Goal: Use online tool/utility: Utilize a website feature to perform a specific function

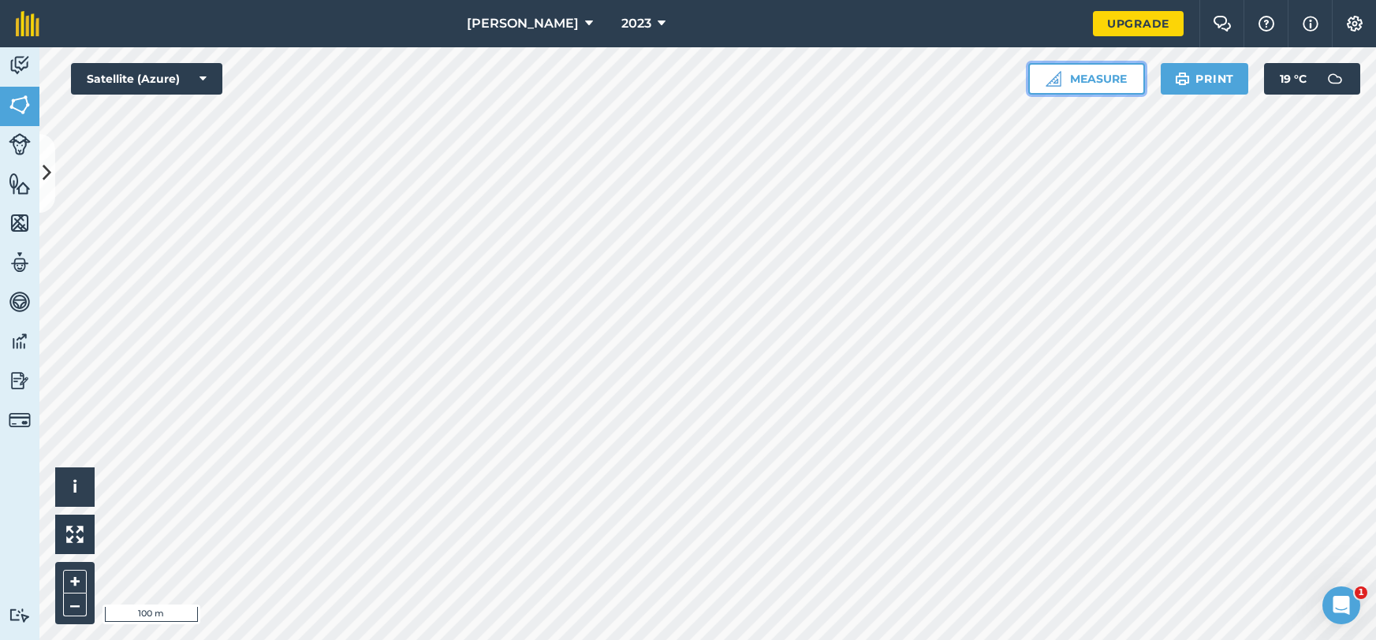
click at [1095, 80] on button "Measure" at bounding box center [1086, 79] width 117 height 32
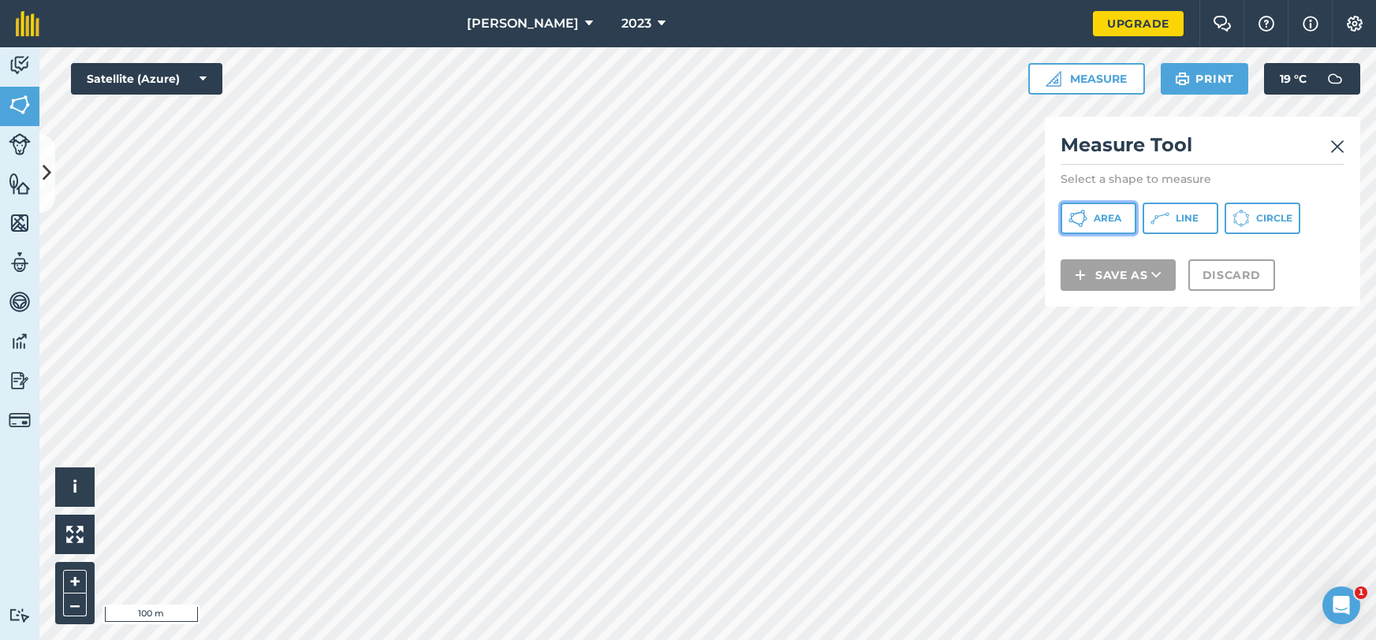
click at [1125, 225] on button "Area" at bounding box center [1099, 219] width 76 height 32
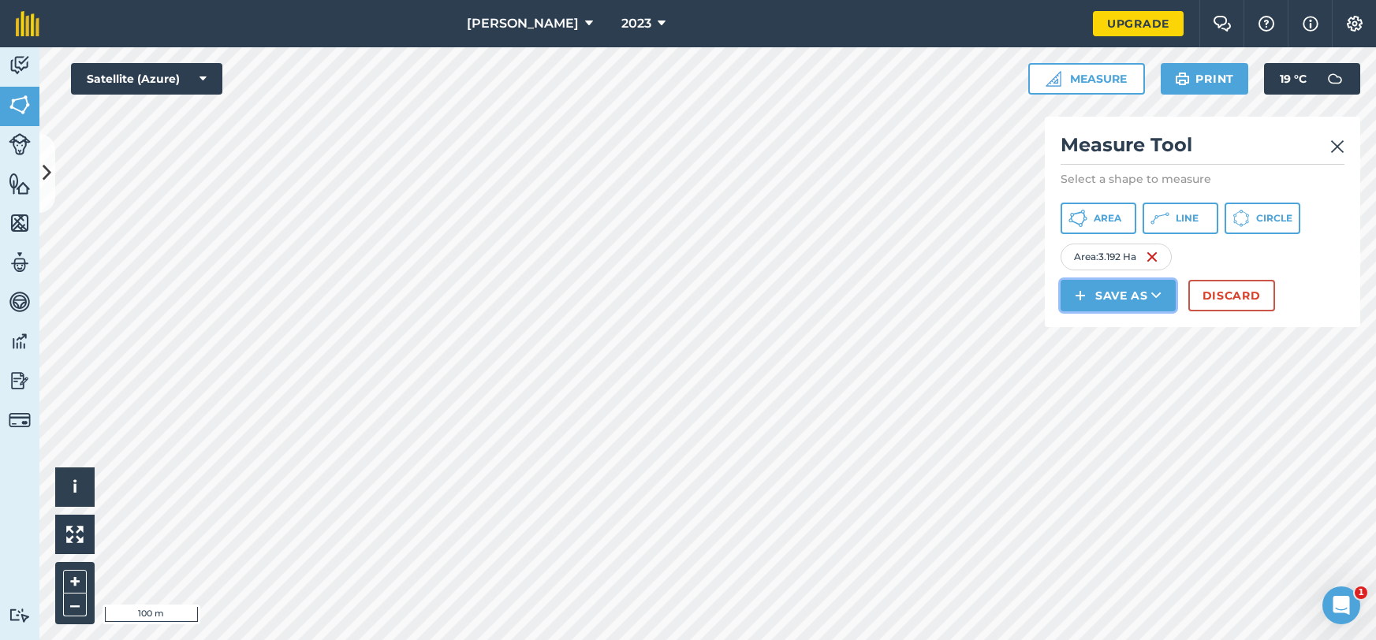
click at [1132, 287] on button "Save as" at bounding box center [1118, 296] width 115 height 32
click at [1126, 394] on link "Note" at bounding box center [1118, 402] width 110 height 35
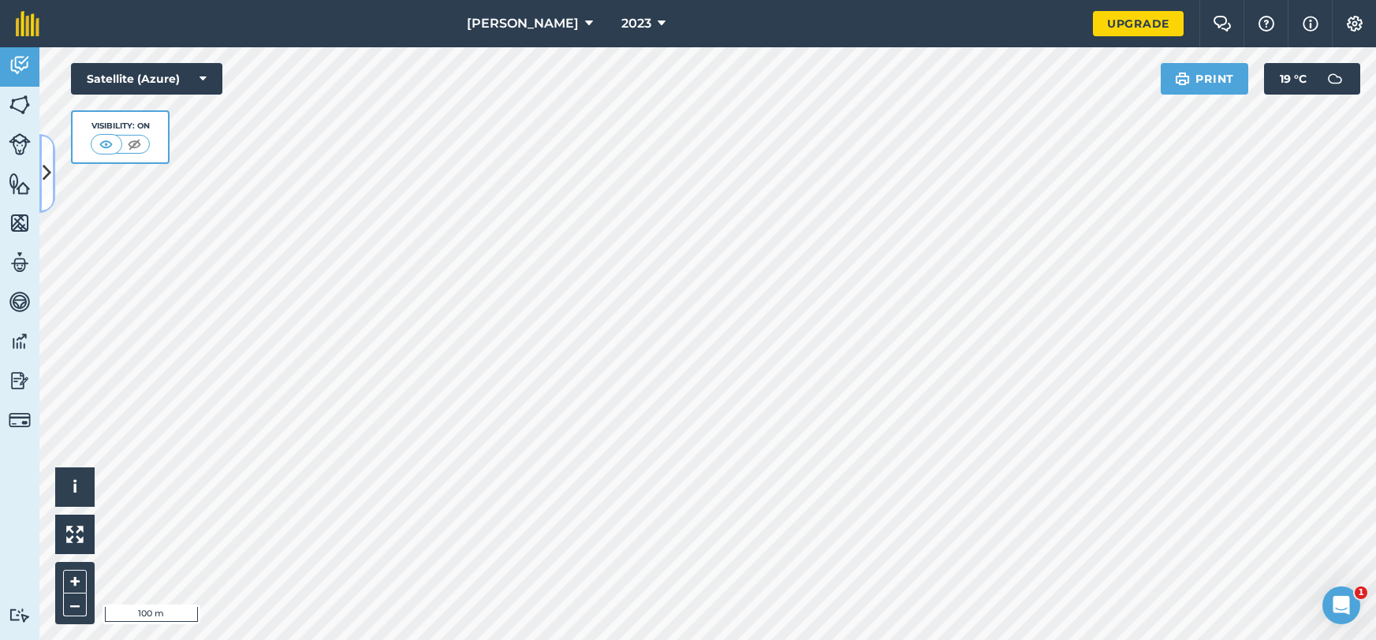
click at [47, 170] on icon at bounding box center [47, 173] width 9 height 28
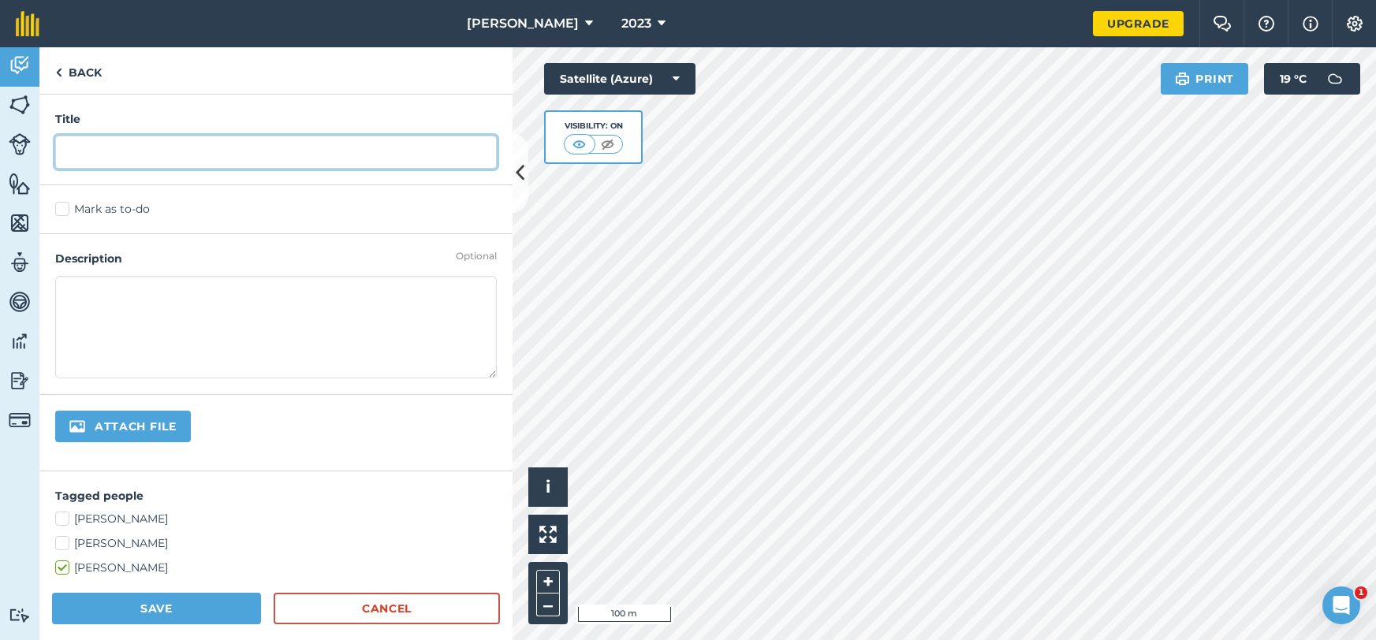
click at [126, 157] on input "text" at bounding box center [276, 152] width 442 height 33
type input "3.1 night"
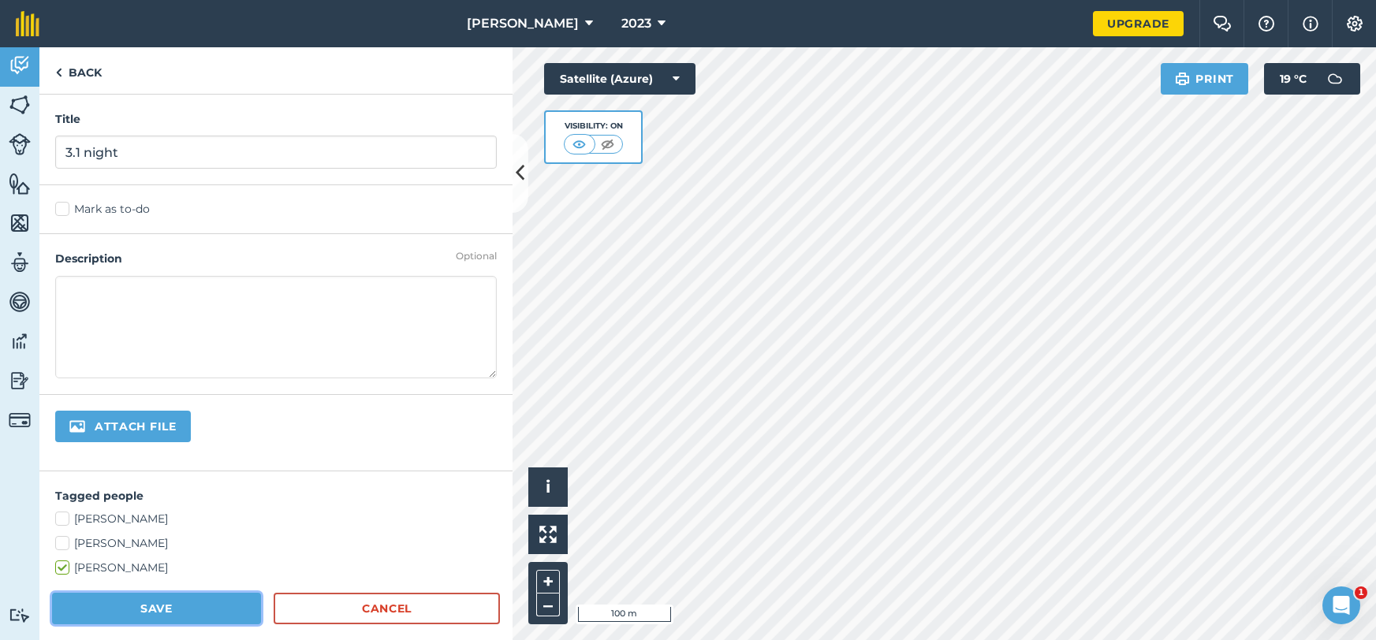
click at [147, 619] on button "Save" at bounding box center [156, 609] width 209 height 32
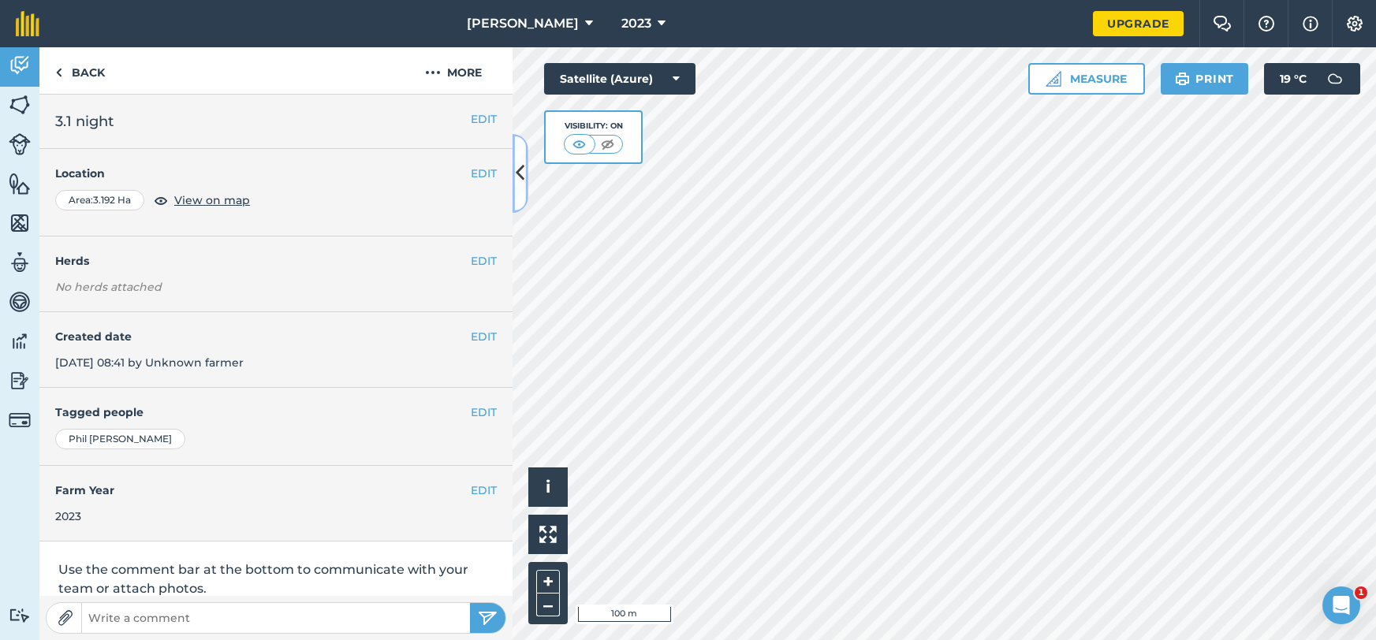
click at [520, 175] on icon at bounding box center [520, 173] width 9 height 28
